Goal: Task Accomplishment & Management: Manage account settings

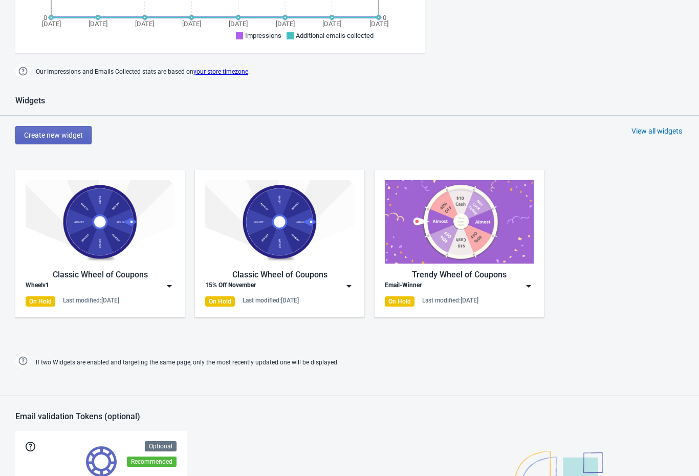
scroll to position [425, 0]
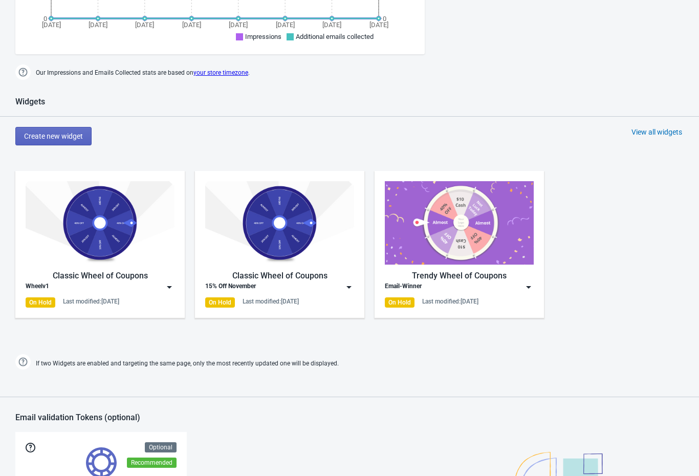
click at [171, 284] on img at bounding box center [169, 287] width 10 height 10
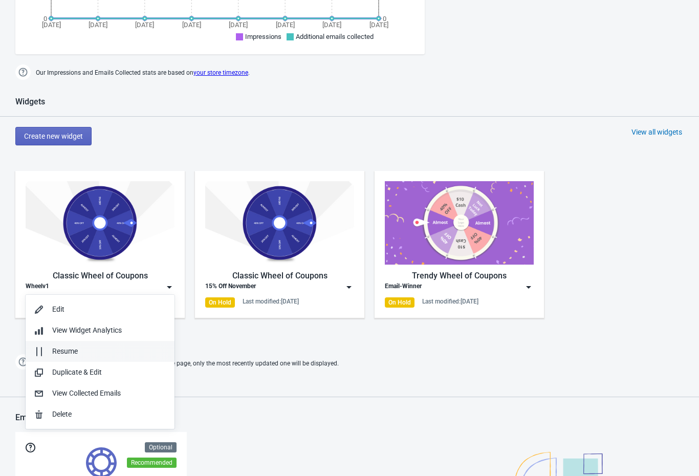
click at [47, 349] on div "Resume" at bounding box center [100, 351] width 132 height 11
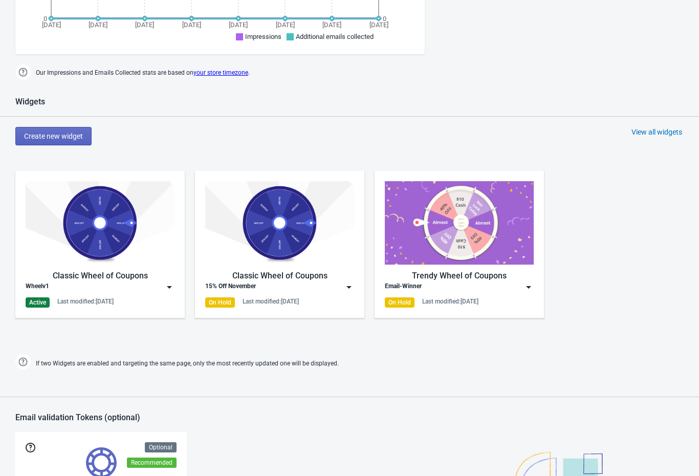
click at [165, 283] on img at bounding box center [169, 287] width 10 height 10
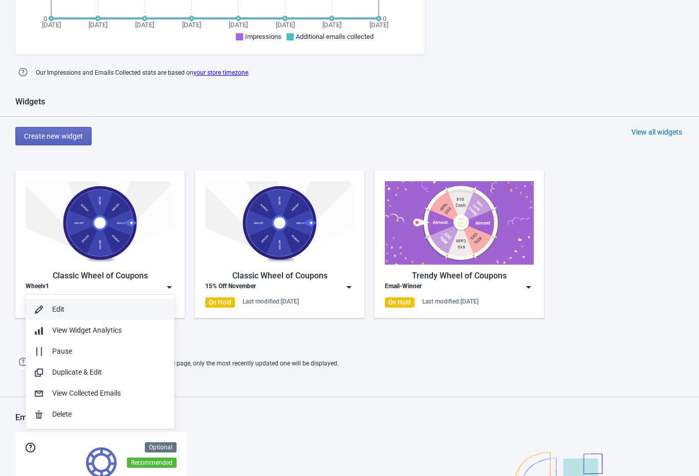
click at [42, 307] on icon "button" at bounding box center [39, 309] width 8 height 8
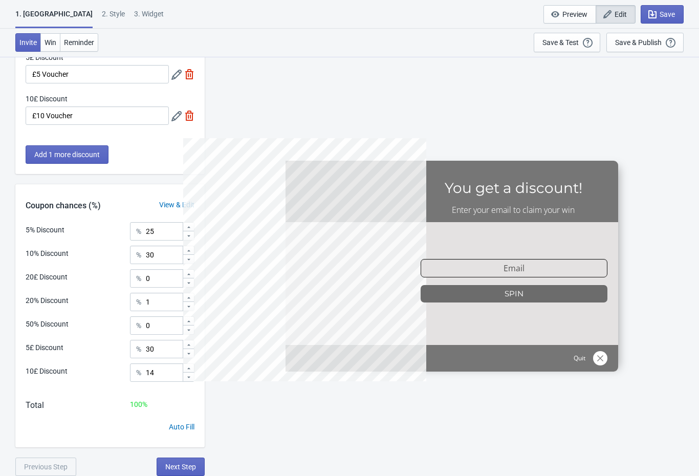
scroll to position [264, 0]
click at [166, 237] on input "25" at bounding box center [163, 231] width 37 height 18
click at [193, 223] on div at bounding box center [188, 227] width 11 height 9
click at [193, 224] on div at bounding box center [188, 227] width 11 height 9
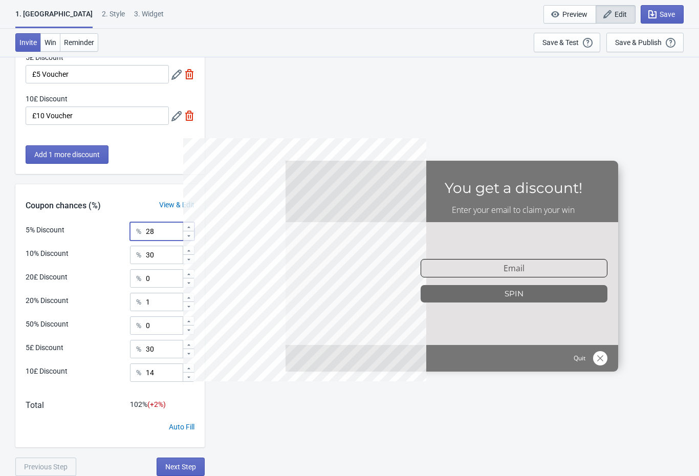
click at [192, 227] on div at bounding box center [188, 227] width 11 height 9
type input "30"
click at [193, 263] on div at bounding box center [188, 258] width 11 height 9
click at [191, 260] on icon at bounding box center [189, 259] width 6 height 6
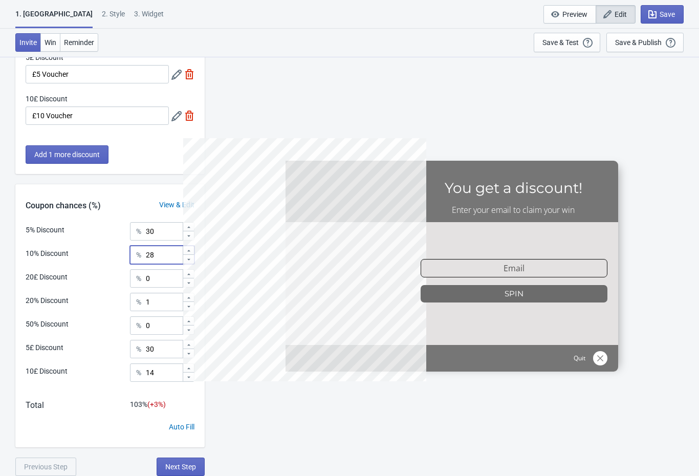
click at [191, 262] on div at bounding box center [188, 258] width 11 height 9
click at [189, 263] on div at bounding box center [188, 258] width 11 height 9
click at [187, 263] on div at bounding box center [188, 258] width 11 height 9
click at [186, 261] on icon at bounding box center [189, 259] width 6 height 6
click at [188, 263] on div at bounding box center [188, 258] width 11 height 9
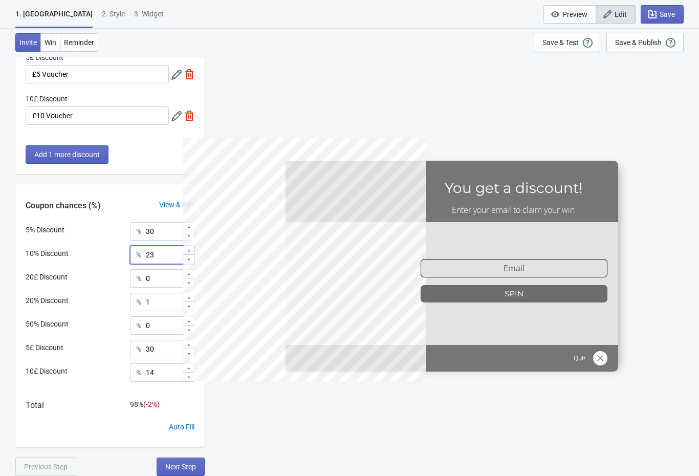
click at [186, 262] on div at bounding box center [188, 258] width 11 height 9
click at [183, 262] on div at bounding box center [188, 258] width 11 height 9
click at [183, 263] on div at bounding box center [188, 258] width 11 height 9
click at [187, 263] on div at bounding box center [188, 258] width 11 height 9
click at [187, 262] on div at bounding box center [188, 258] width 11 height 9
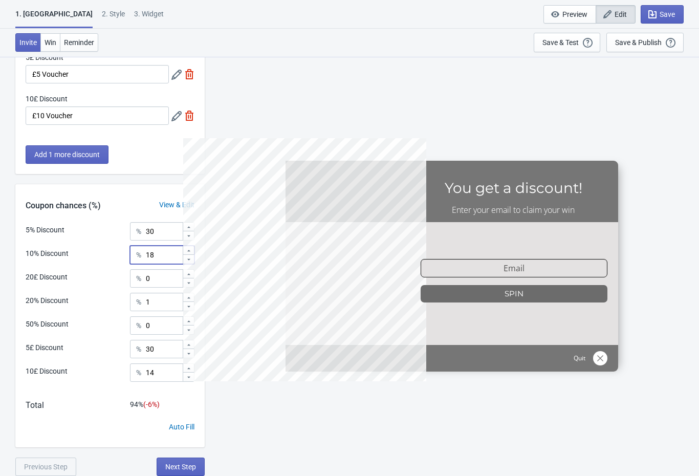
click at [187, 261] on icon at bounding box center [189, 259] width 6 height 6
click at [187, 262] on div at bounding box center [188, 258] width 11 height 9
click at [188, 262] on div at bounding box center [188, 258] width 11 height 9
type input "15"
click at [192, 341] on div at bounding box center [188, 344] width 11 height 9
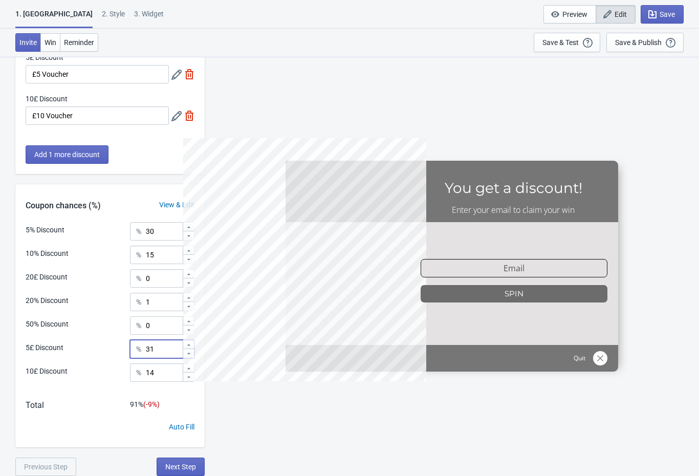
click at [190, 341] on div at bounding box center [188, 344] width 11 height 9
click at [190, 342] on icon at bounding box center [189, 345] width 6 height 6
click at [188, 342] on icon at bounding box center [189, 345] width 6 height 6
type input "35"
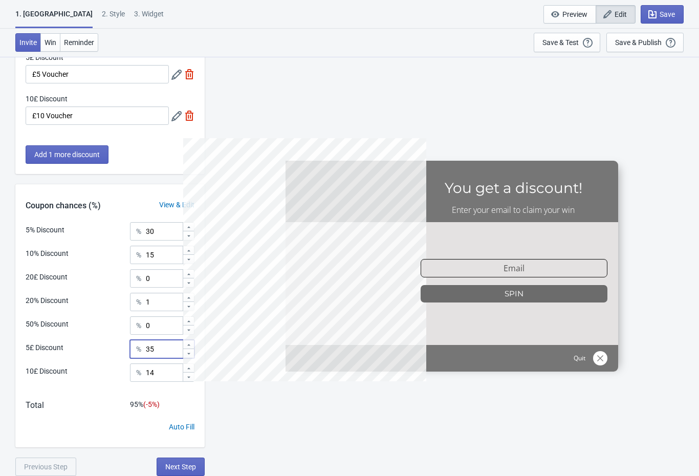
click at [193, 223] on div at bounding box center [188, 227] width 11 height 9
click at [192, 226] on div at bounding box center [188, 227] width 11 height 9
click at [193, 226] on div at bounding box center [188, 227] width 11 height 9
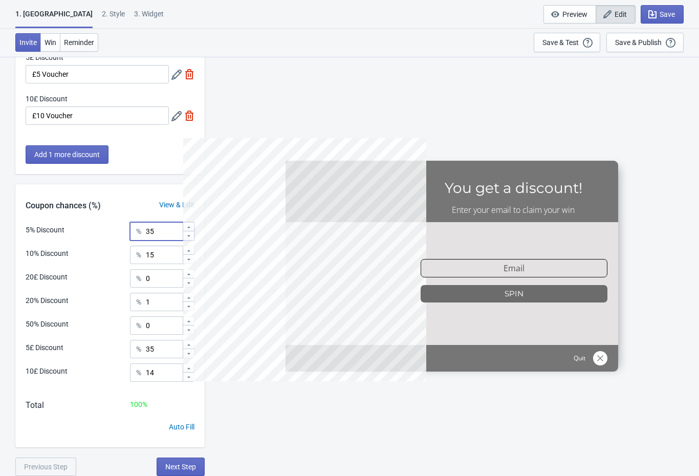
click at [192, 225] on div at bounding box center [188, 227] width 11 height 9
click at [192, 239] on div at bounding box center [188, 235] width 11 height 9
type input "35"
click at [170, 280] on input "0" at bounding box center [163, 278] width 37 height 18
type input "0.001"
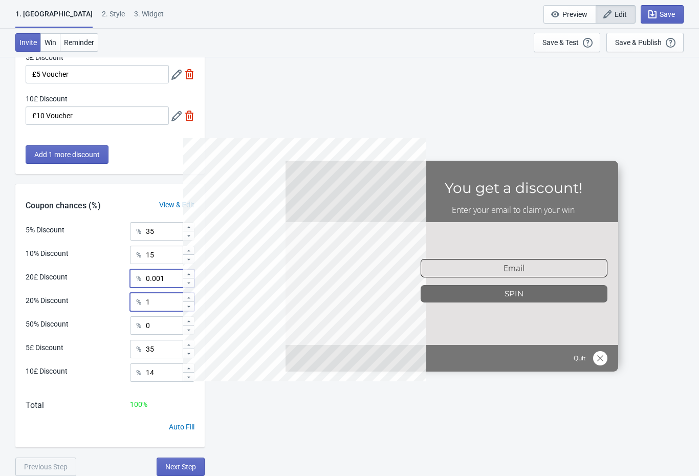
click at [170, 302] on input "1" at bounding box center [163, 302] width 37 height 18
type input "0"
type input "0.001"
click at [164, 372] on input "14" at bounding box center [163, 372] width 37 height 18
type input "14"
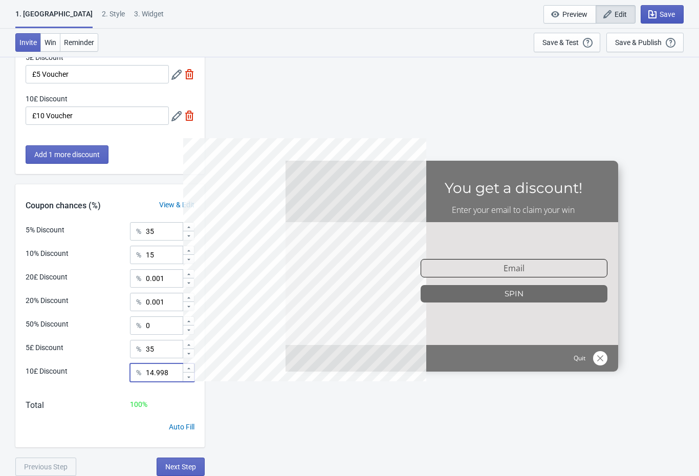
type input "14.998"
click at [670, 8] on button "Save" at bounding box center [661, 14] width 43 height 18
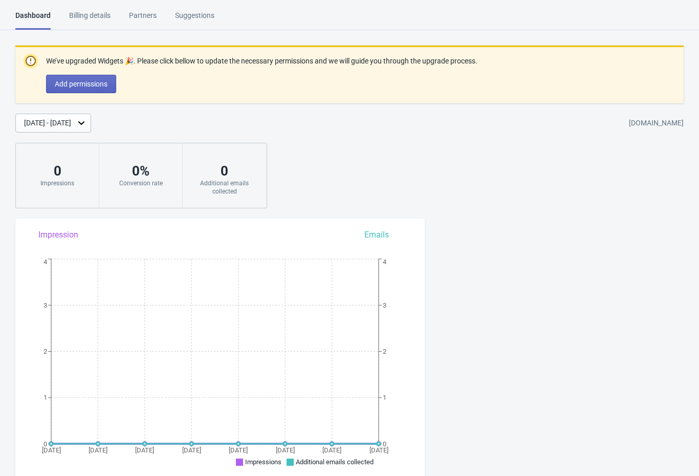
scroll to position [-1, 0]
